Goal: Task Accomplishment & Management: Manage account settings

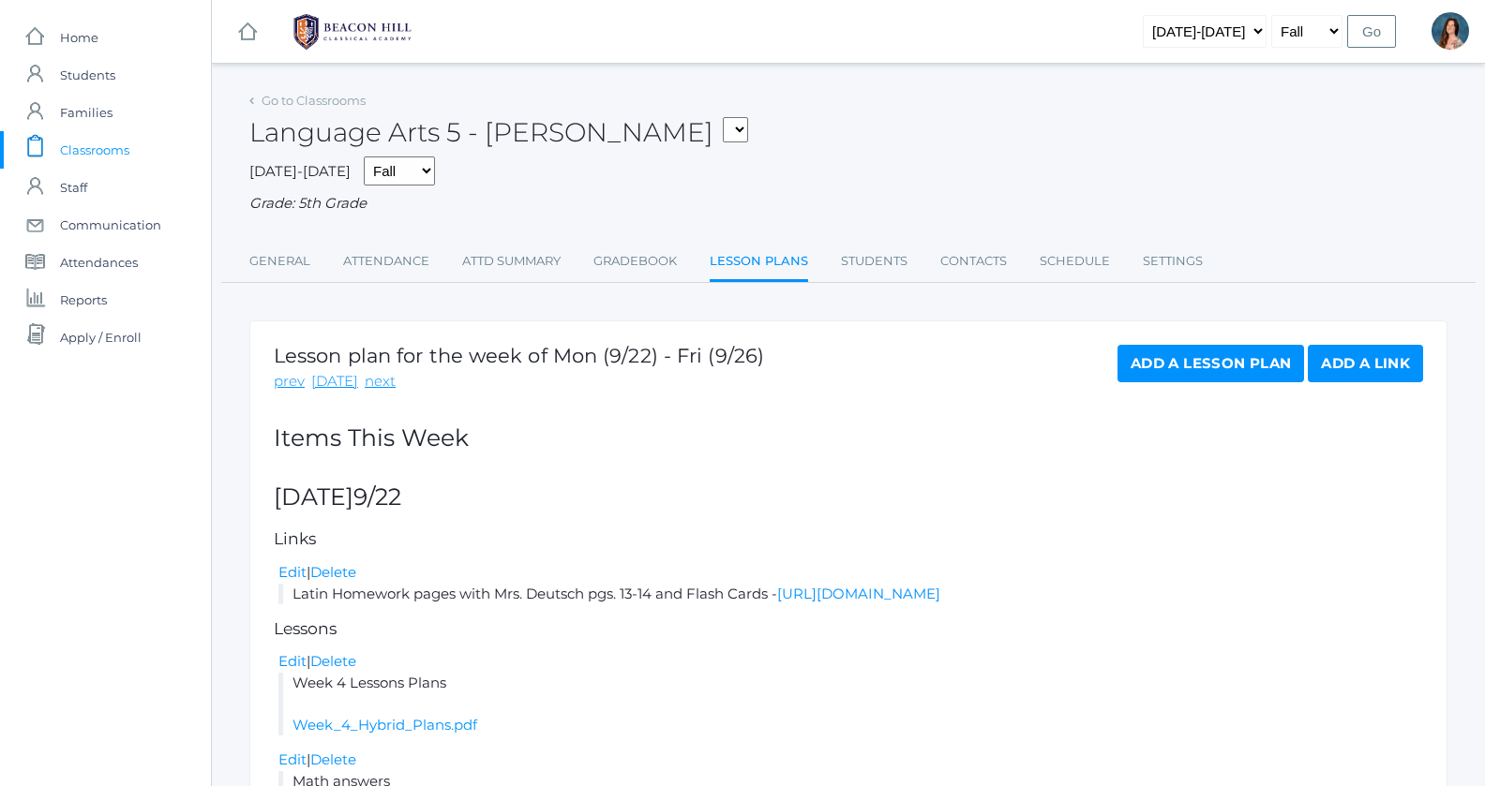
click at [723, 117] on select "05ART - Art 5 Salazar 05CITIZEN - Citizenship and Stewardship 5 Salazar 05CITIZ…" at bounding box center [735, 129] width 25 height 25
select select "1971"
click option "05MATH - Mathematics 5 [PERSON_NAME]" at bounding box center [0, 0] width 0 height 0
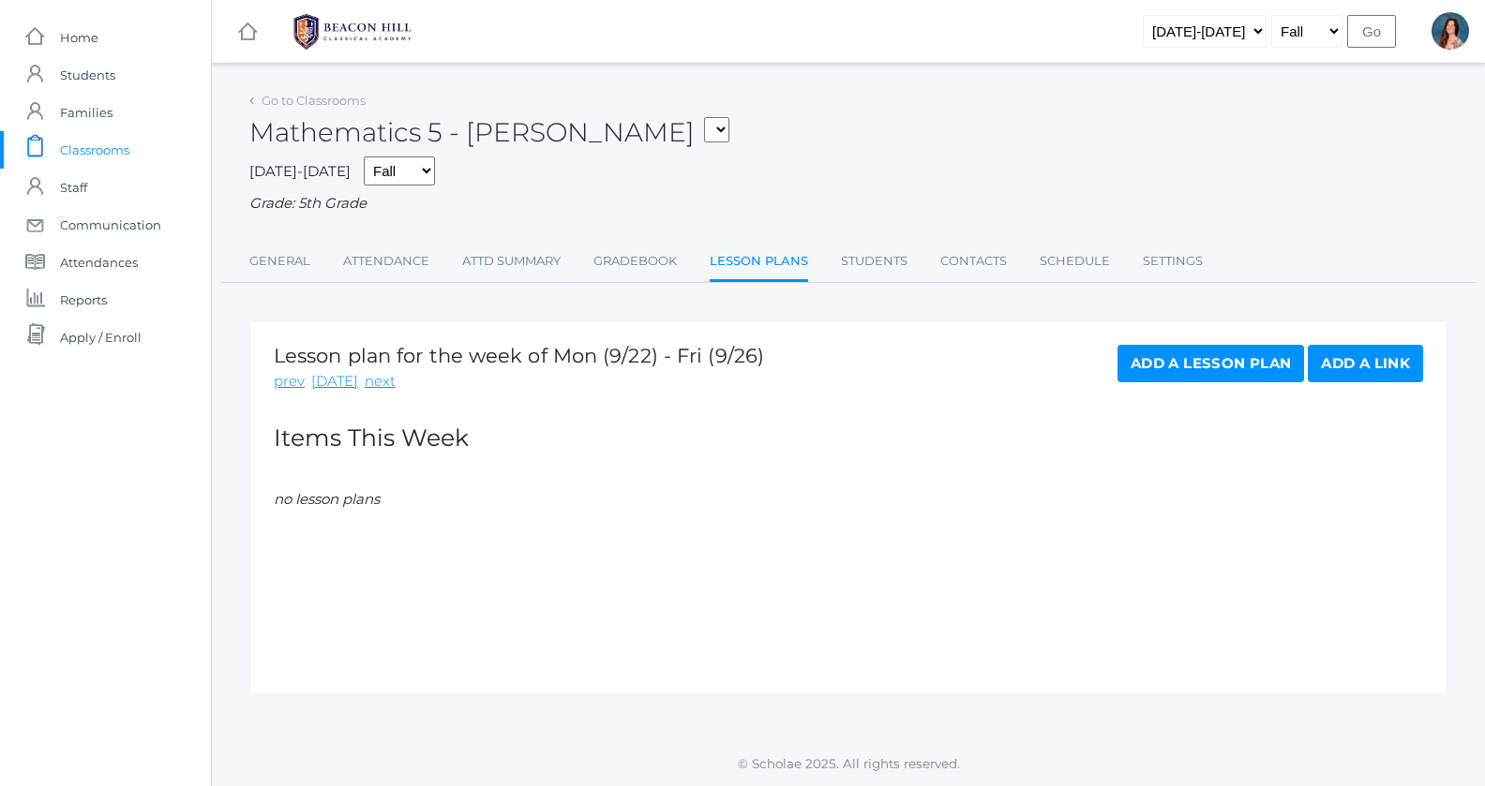
drag, startPoint x: 0, startPoint y: 0, endPoint x: 661, endPoint y: 310, distance: 729.9
click at [661, 310] on div "Go to Classrooms Mathematics 5 - [PERSON_NAME] 05ART - Art 5 [PERSON_NAME] 05CI…" at bounding box center [848, 391] width 1198 height 608
click at [634, 255] on link "Gradebook" at bounding box center [634, 261] width 83 height 37
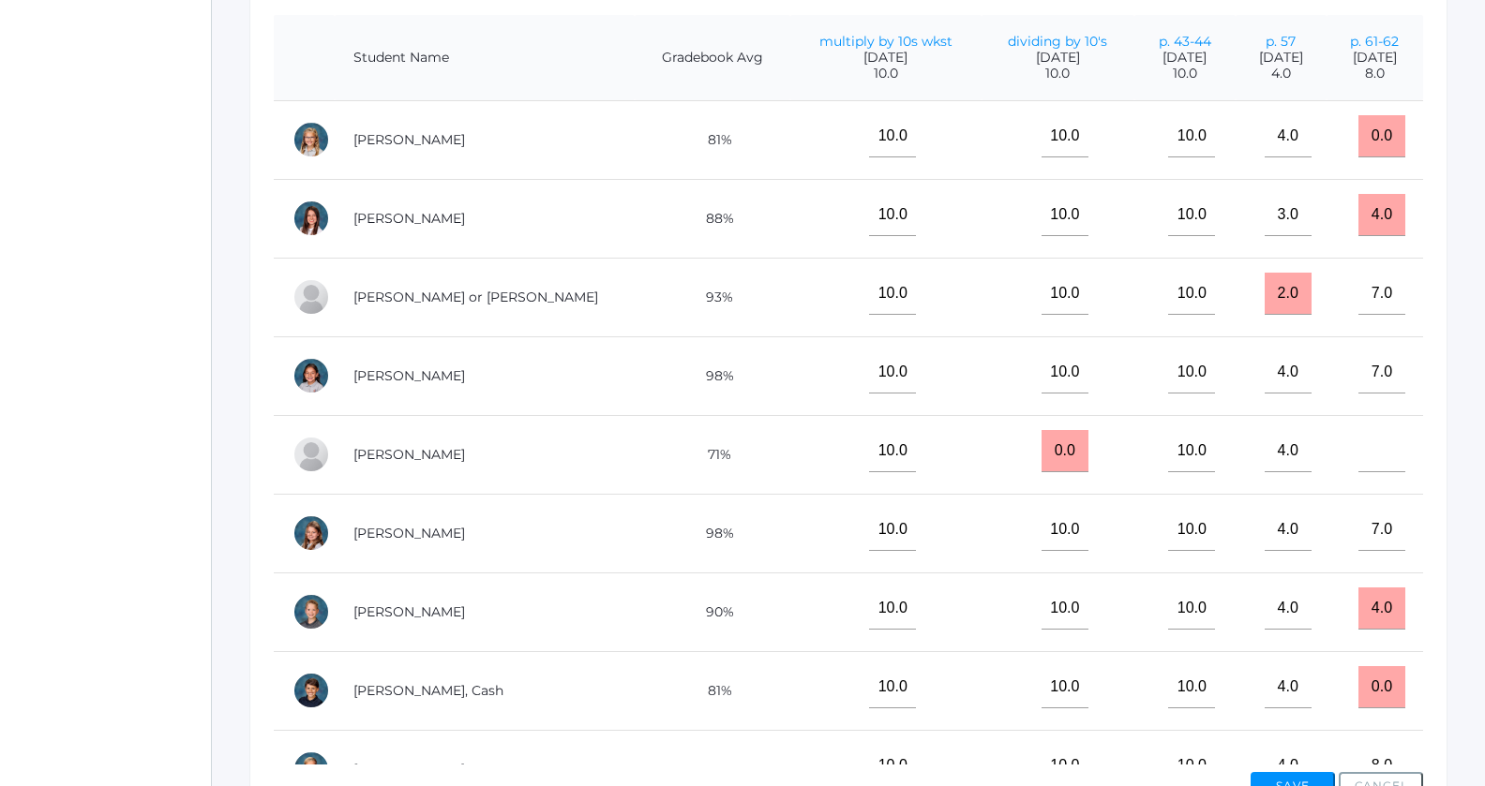
scroll to position [465, 0]
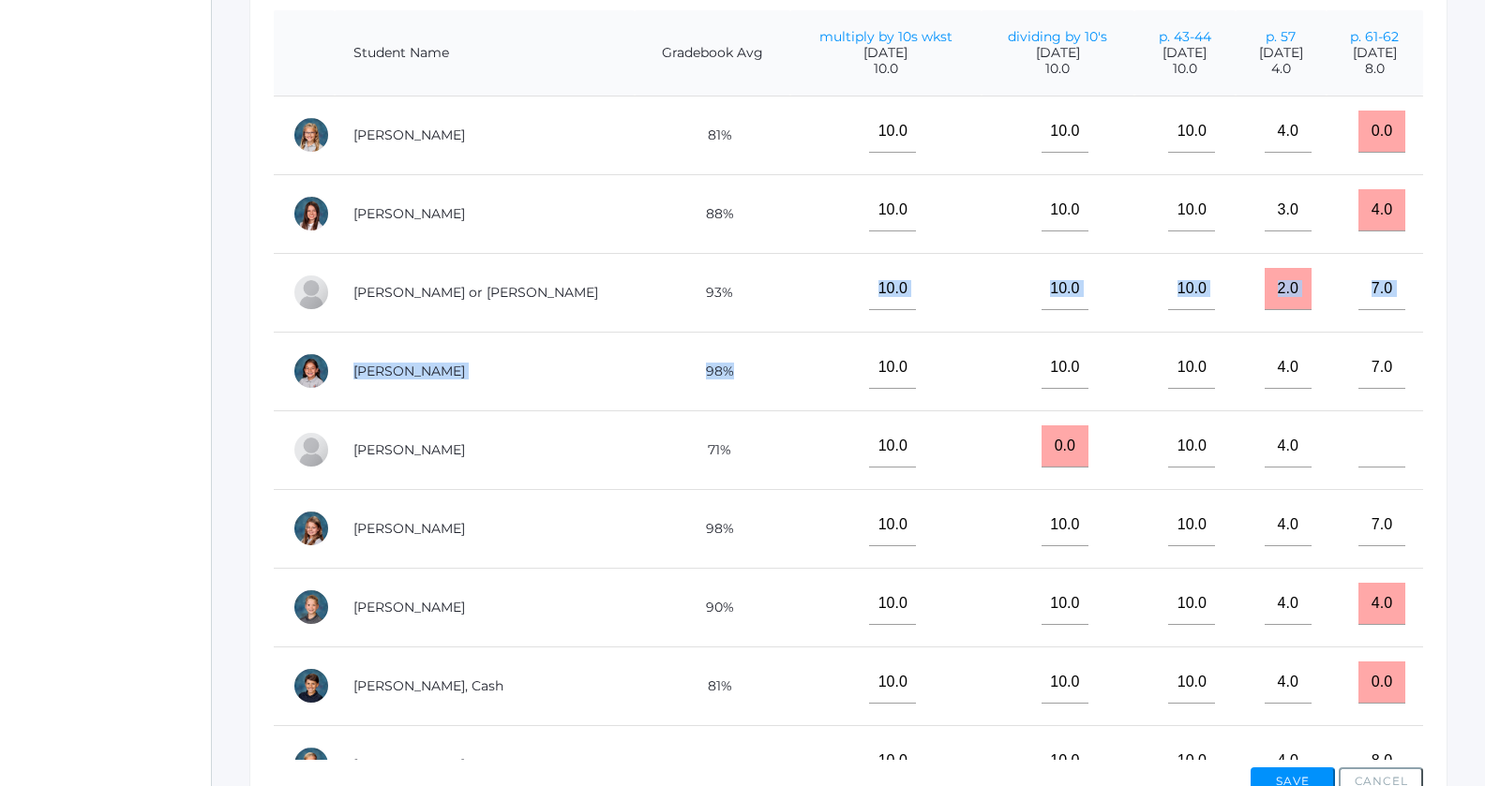
drag, startPoint x: 828, startPoint y: 311, endPoint x: 896, endPoint y: 370, distance: 89.7
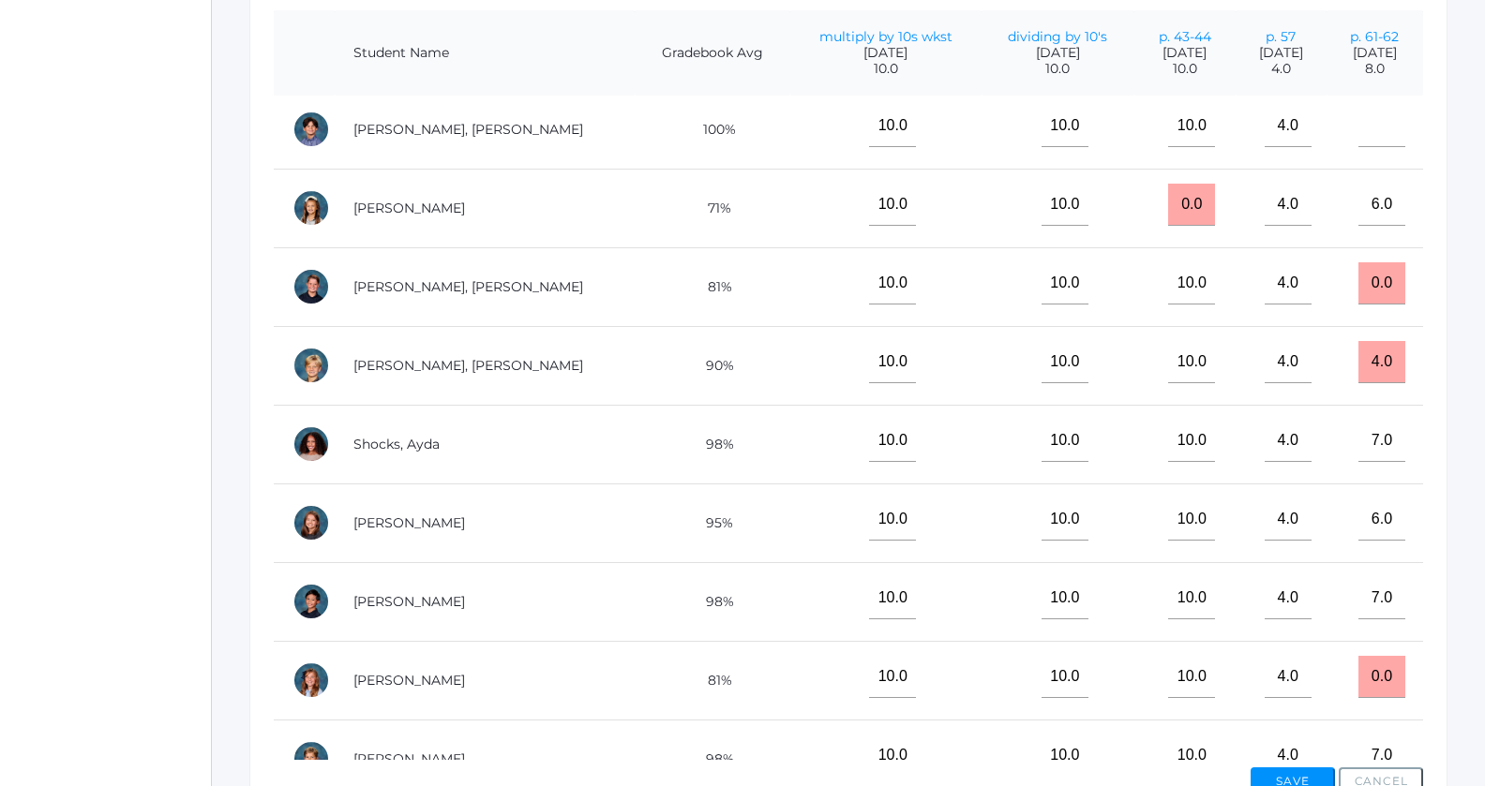
scroll to position [879, 0]
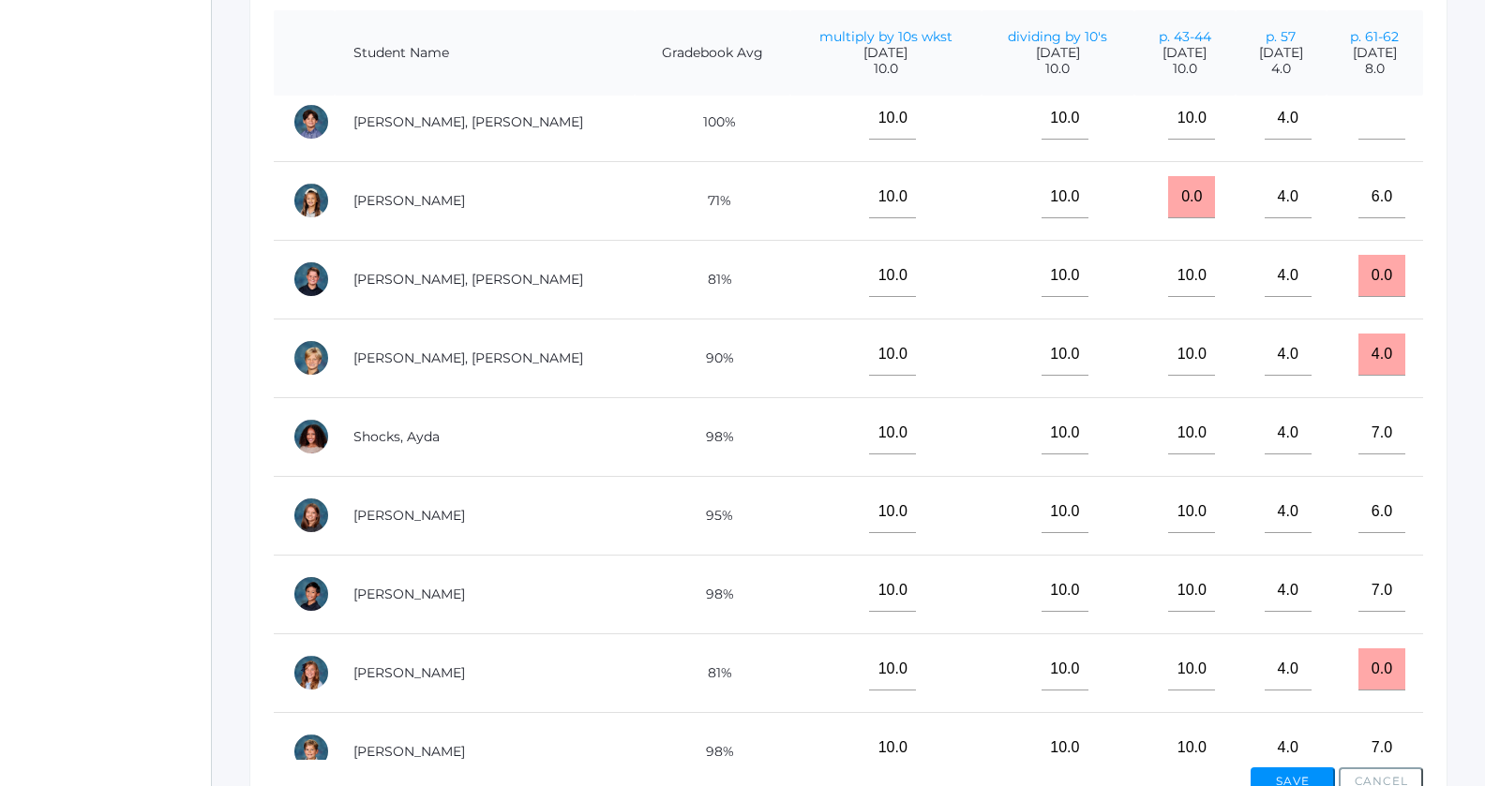
click at [1391, 273] on td "0.0" at bounding box center [1374, 279] width 97 height 79
drag, startPoint x: 1365, startPoint y: 267, endPoint x: 1377, endPoint y: 267, distance: 11.2
click at [1377, 267] on input "0.0" at bounding box center [1381, 276] width 47 height 42
type input "0"
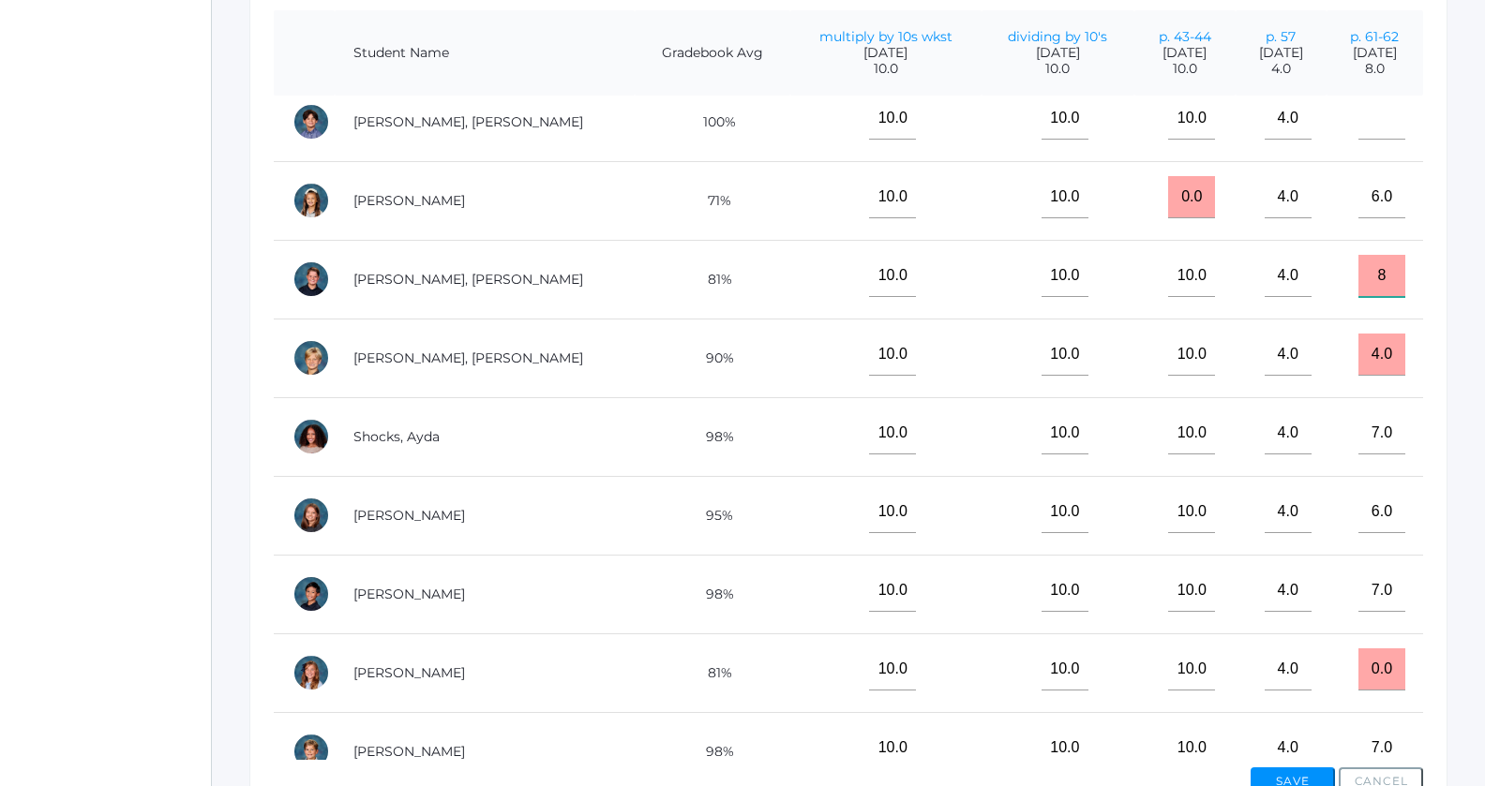
scroll to position [902, 0]
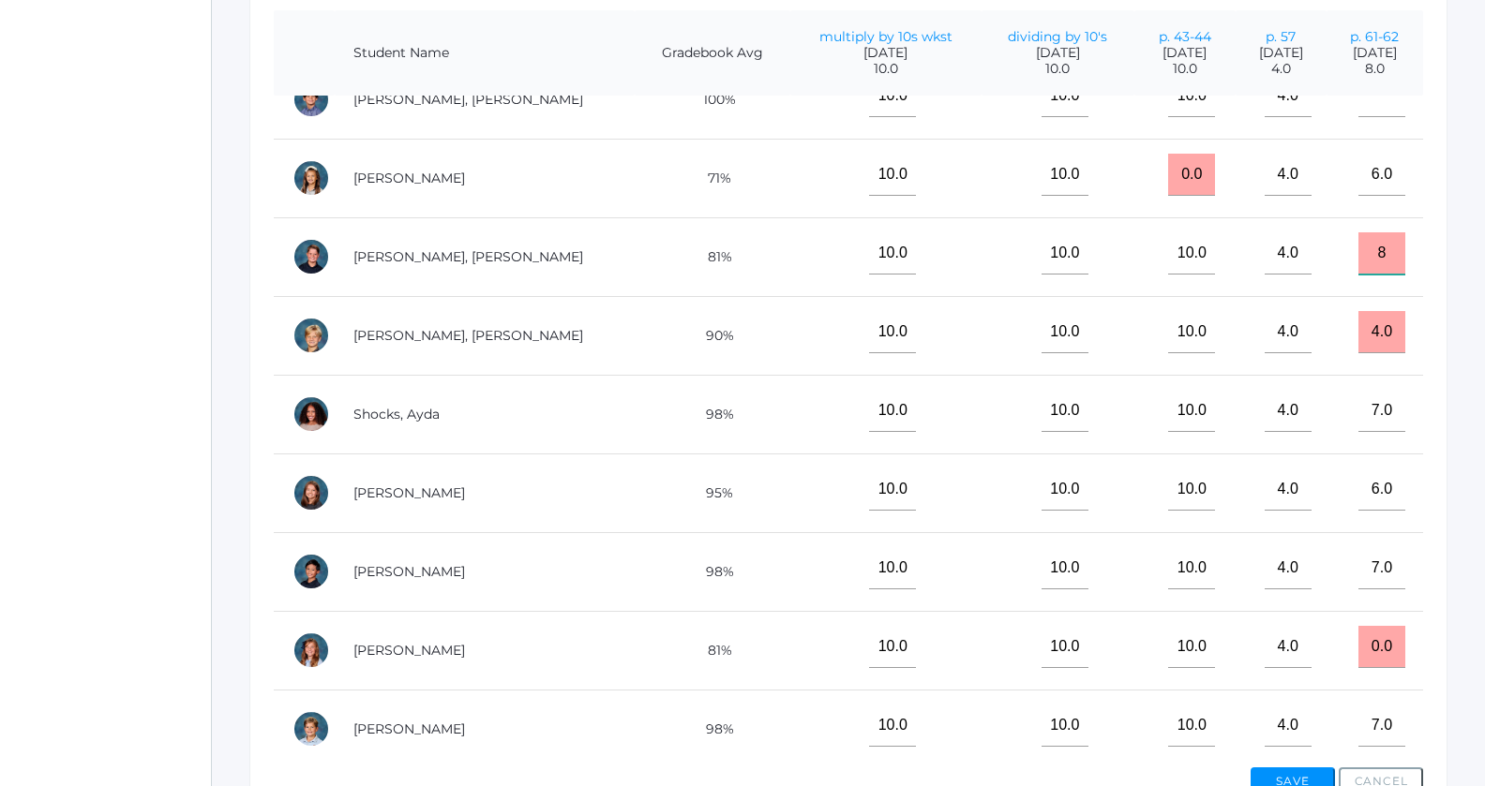
type input "8"
click at [1274, 779] on button "Save" at bounding box center [1292, 782] width 84 height 28
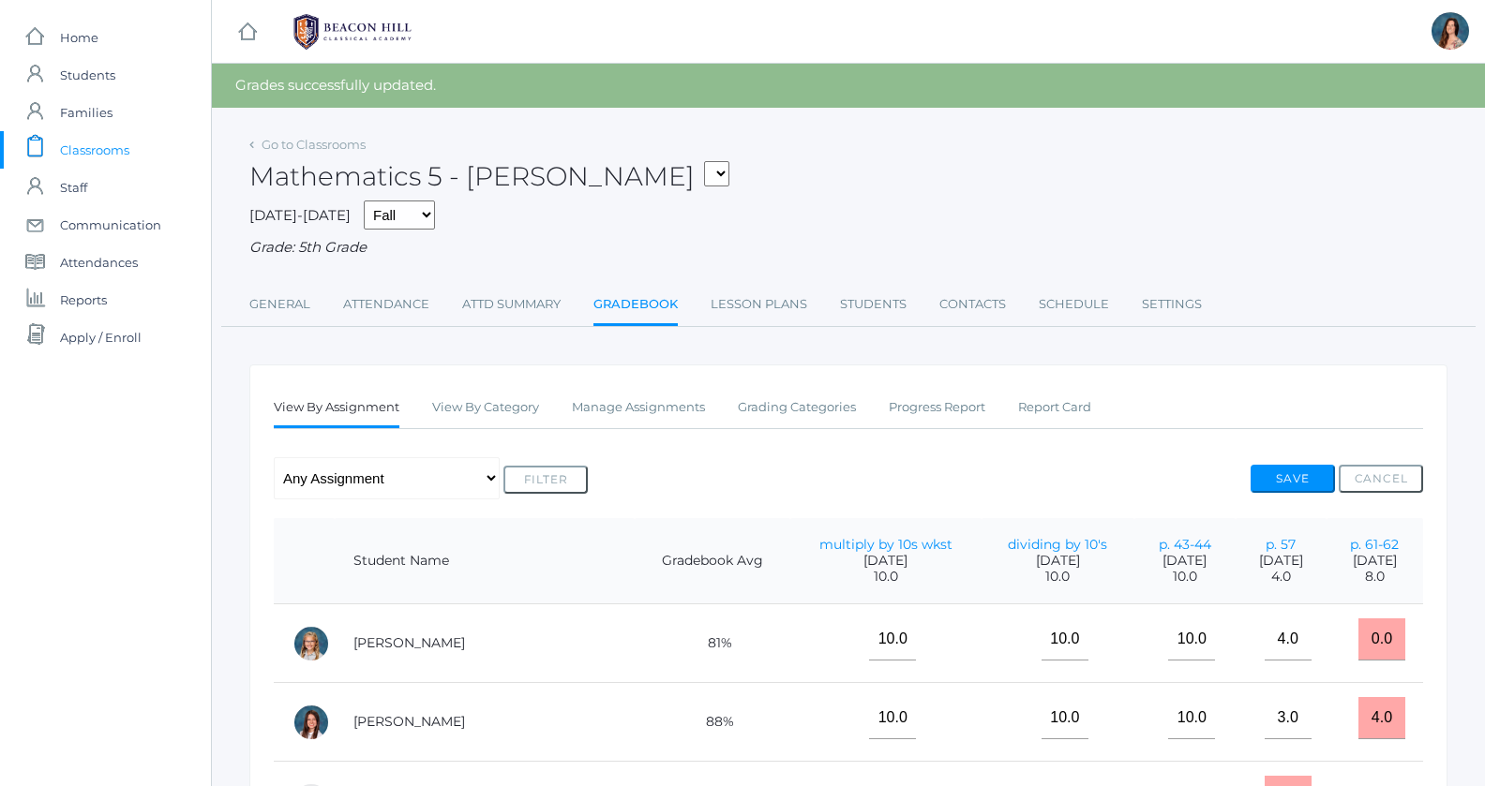
drag, startPoint x: 0, startPoint y: 0, endPoint x: 1270, endPoint y: 781, distance: 1490.7
click at [1270, 781] on td "2.0" at bounding box center [1280, 801] width 91 height 79
drag, startPoint x: 1259, startPoint y: 783, endPoint x: 1114, endPoint y: 399, distance: 409.6
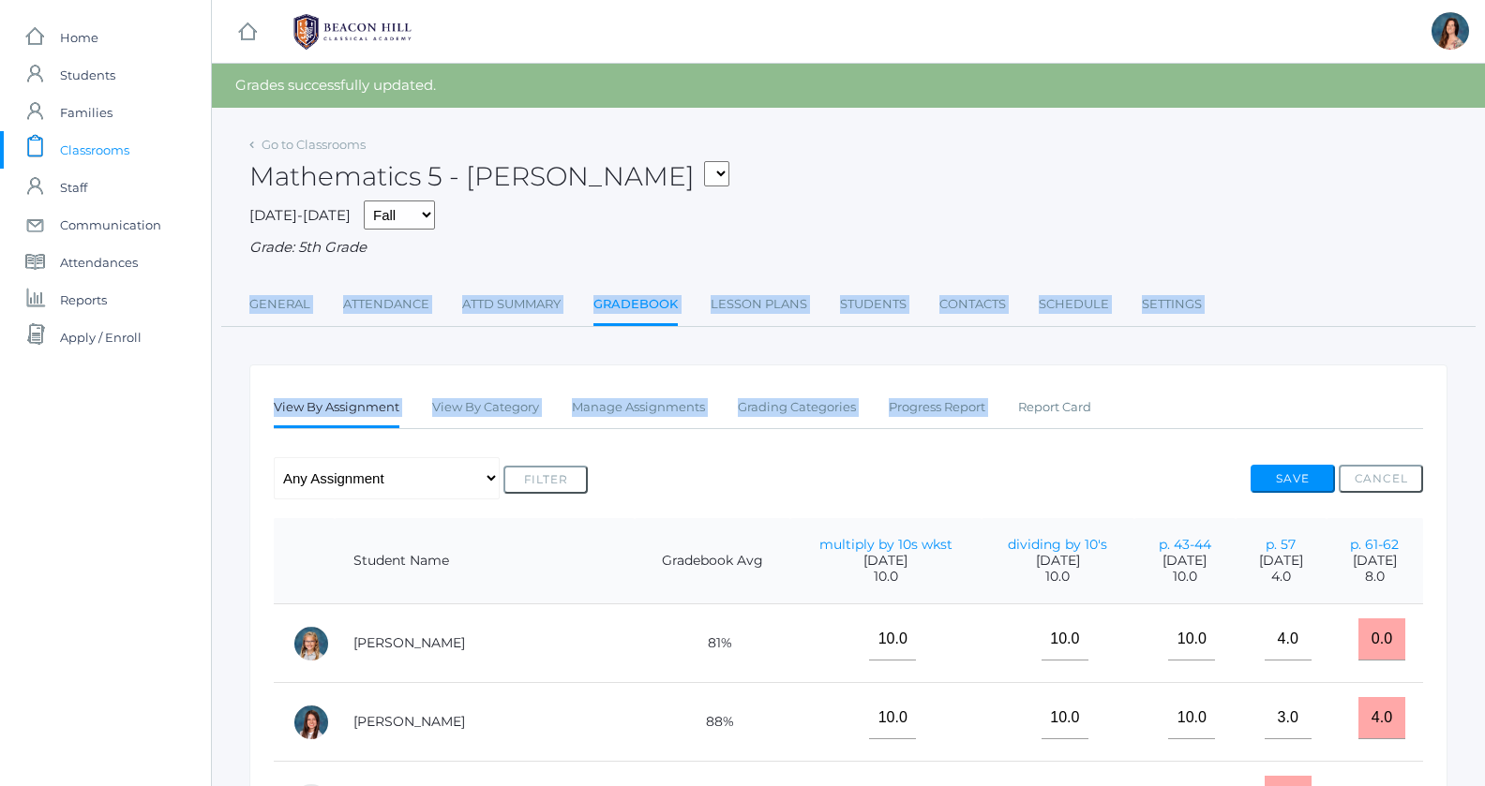
drag, startPoint x: 1114, startPoint y: 393, endPoint x: 1113, endPoint y: 267, distance: 125.6
click at [1113, 267] on div "Go to Classrooms Mathematics 5 - [PERSON_NAME] 05ART - Art 5 [PERSON_NAME] 05CI…" at bounding box center [848, 739] width 1198 height 1216
click at [1100, 247] on div "Grade: 5th Grade" at bounding box center [848, 248] width 1198 height 22
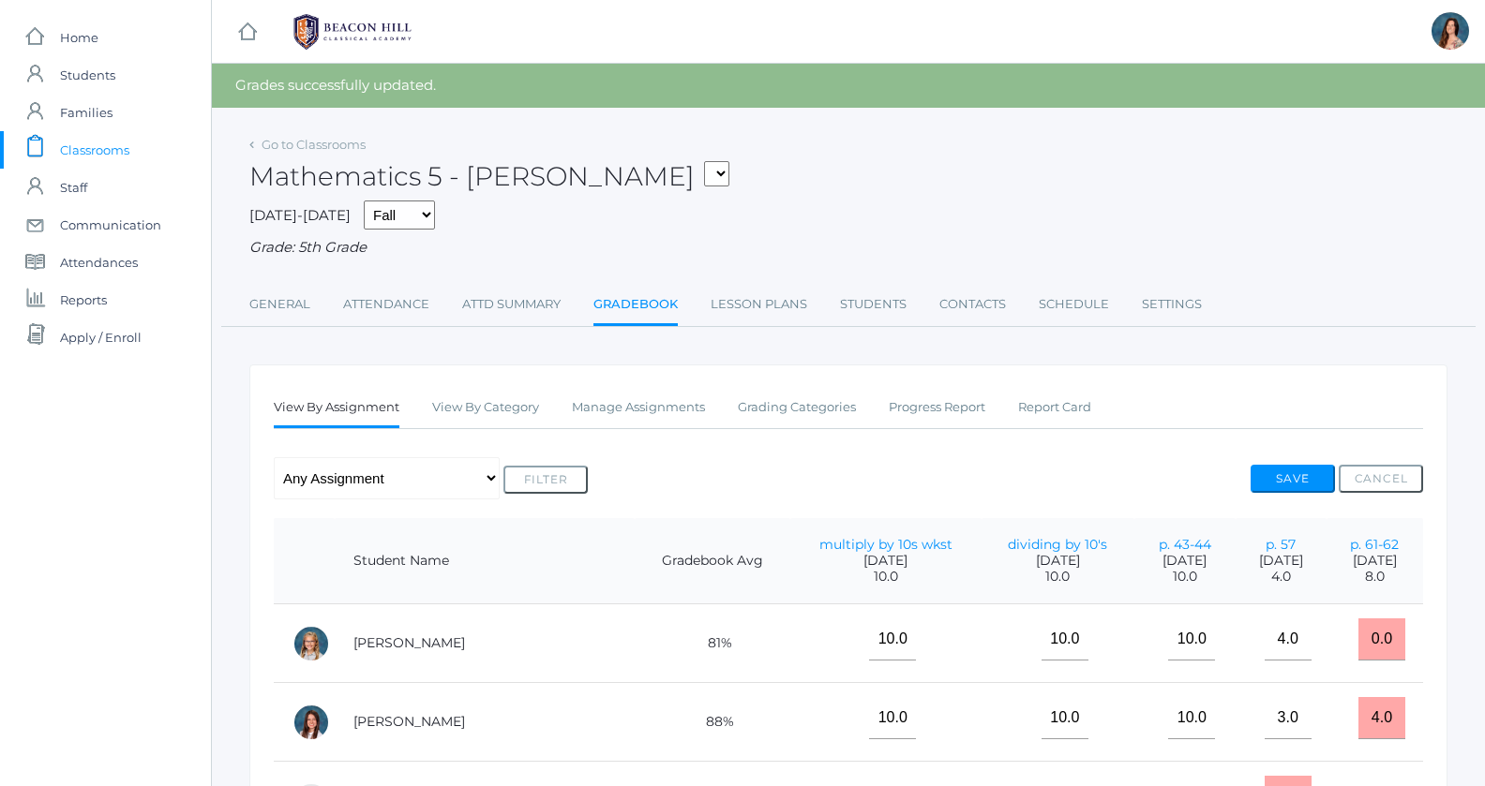
drag, startPoint x: 910, startPoint y: 192, endPoint x: 880, endPoint y: 192, distance: 30.0
click at [880, 192] on div "Mathematics 5 - [PERSON_NAME] 05ART - Art 5 [PERSON_NAME] 05CITIZEN - Citizensh…" at bounding box center [848, 165] width 1198 height 69
drag, startPoint x: 880, startPoint y: 187, endPoint x: 835, endPoint y: 171, distance: 47.7
click at [835, 171] on div "Mathematics 5 - [PERSON_NAME] 05ART - Art 5 [PERSON_NAME] 05CITIZEN - Citizensh…" at bounding box center [848, 165] width 1198 height 69
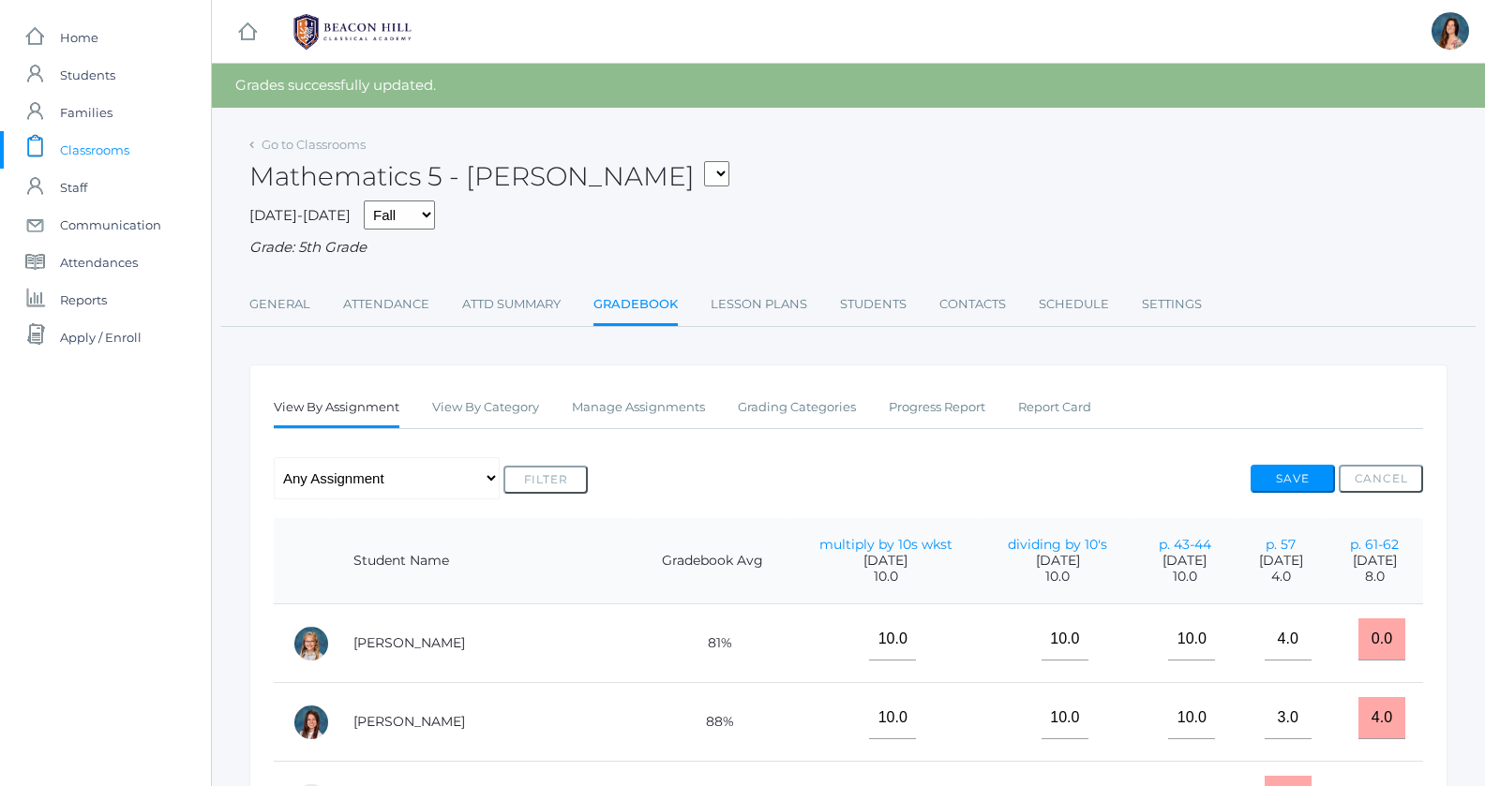
drag, startPoint x: 835, startPoint y: 171, endPoint x: 811, endPoint y: 152, distance: 30.7
click at [811, 152] on div "Mathematics 5 - [PERSON_NAME] 05ART - Art 5 [PERSON_NAME] 05CITIZEN - Citizensh…" at bounding box center [848, 165] width 1198 height 69
drag, startPoint x: 811, startPoint y: 152, endPoint x: 775, endPoint y: 115, distance: 51.0
click at [775, 115] on div "icons/ui/navigation/hamburger Created with Sketch. icons/ui/navigation/home Cre…" at bounding box center [848, 707] width 1274 height 1414
